Goal: Task Accomplishment & Management: Manage account settings

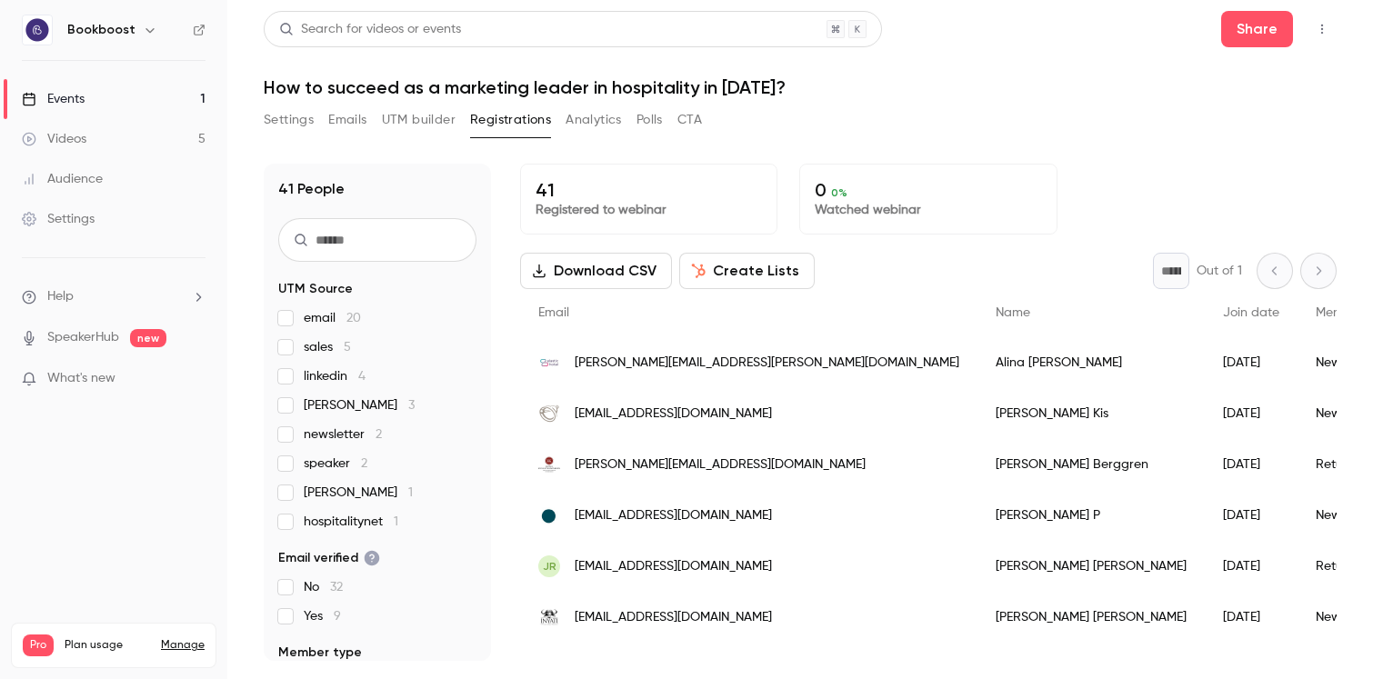
click at [1316, 271] on div "* Out of 1" at bounding box center [1245, 271] width 184 height 36
click at [1276, 283] on div "* Out of 1" at bounding box center [1245, 271] width 184 height 36
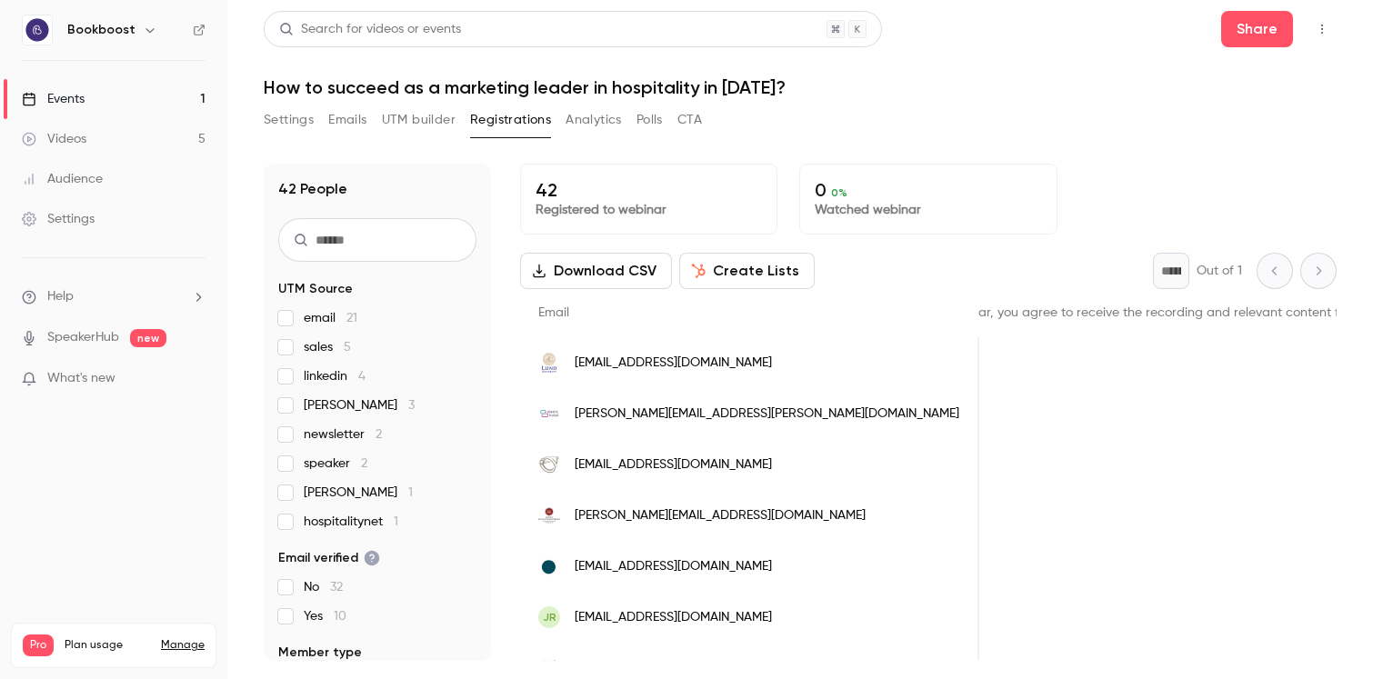
scroll to position [0, 1196]
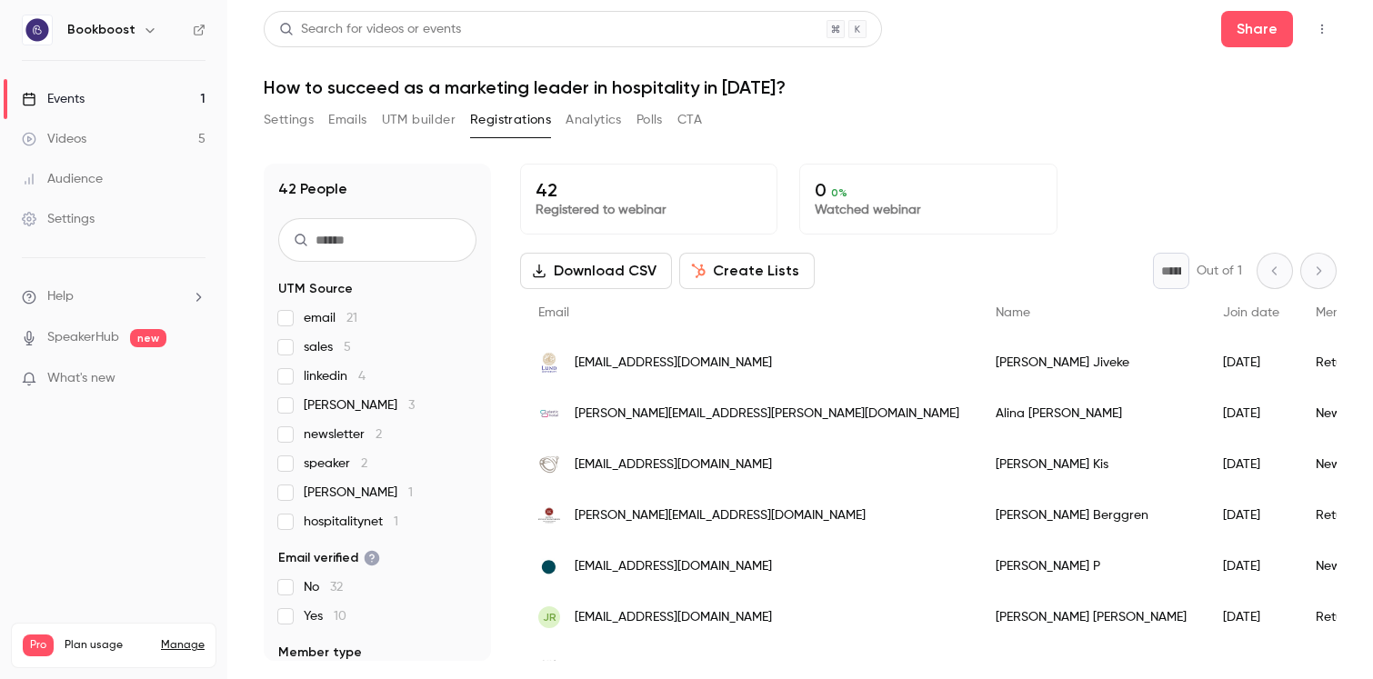
click at [274, 112] on button "Settings" at bounding box center [289, 120] width 50 height 29
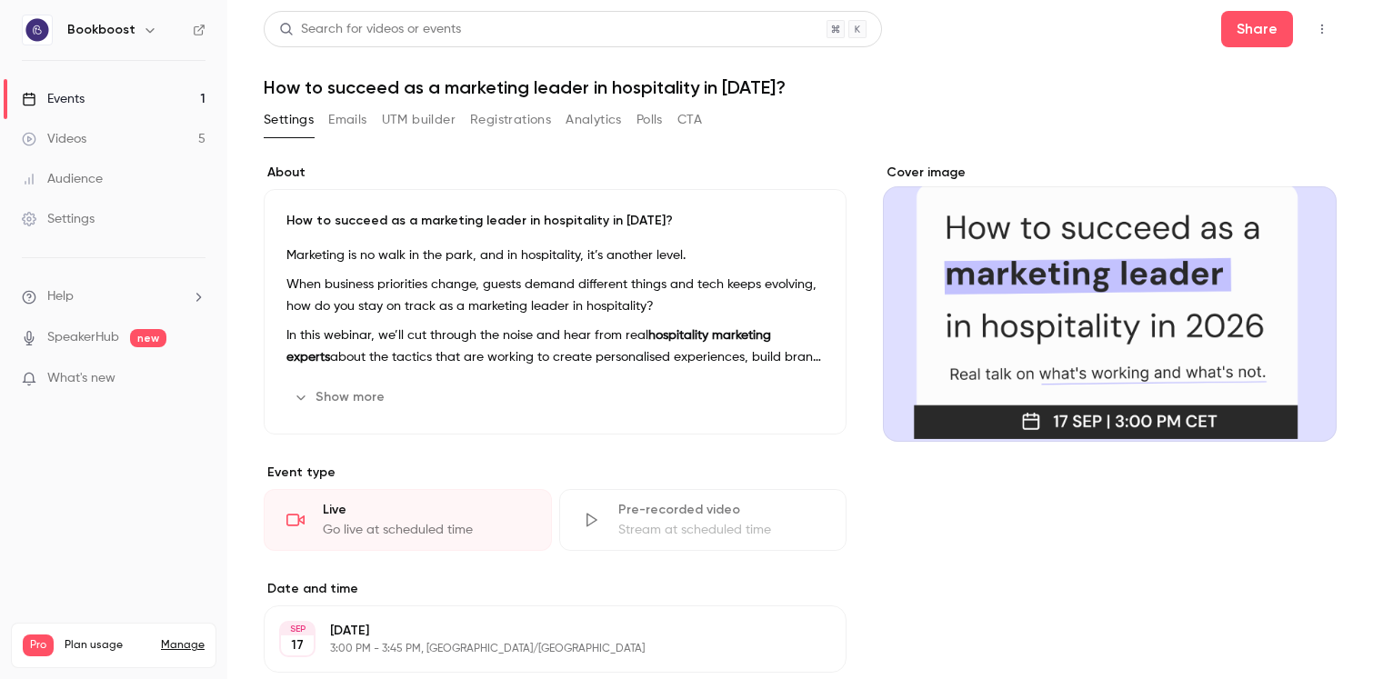
click at [501, 119] on button "Registrations" at bounding box center [510, 120] width 81 height 29
